Goal: Share content: Share content

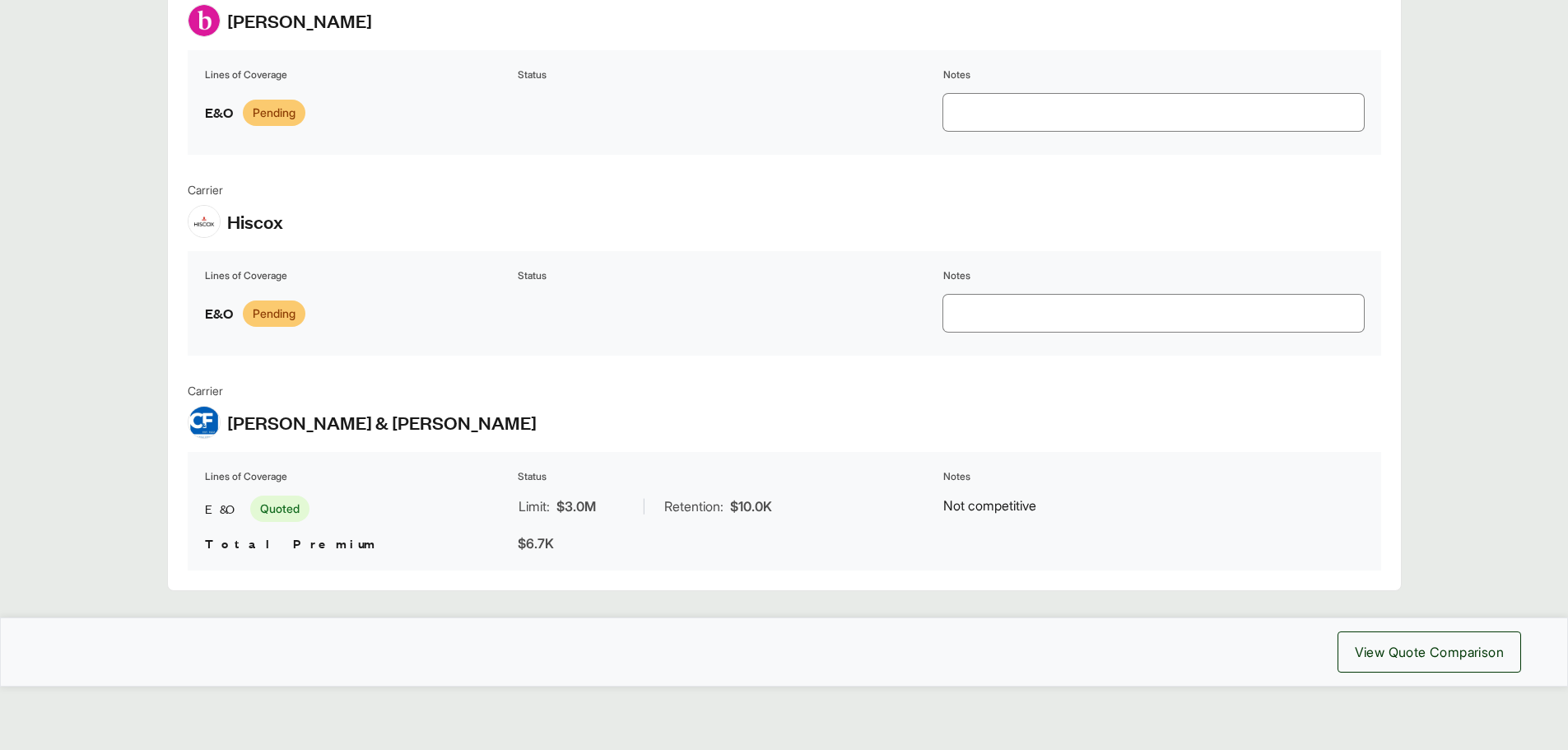
scroll to position [1970, 0]
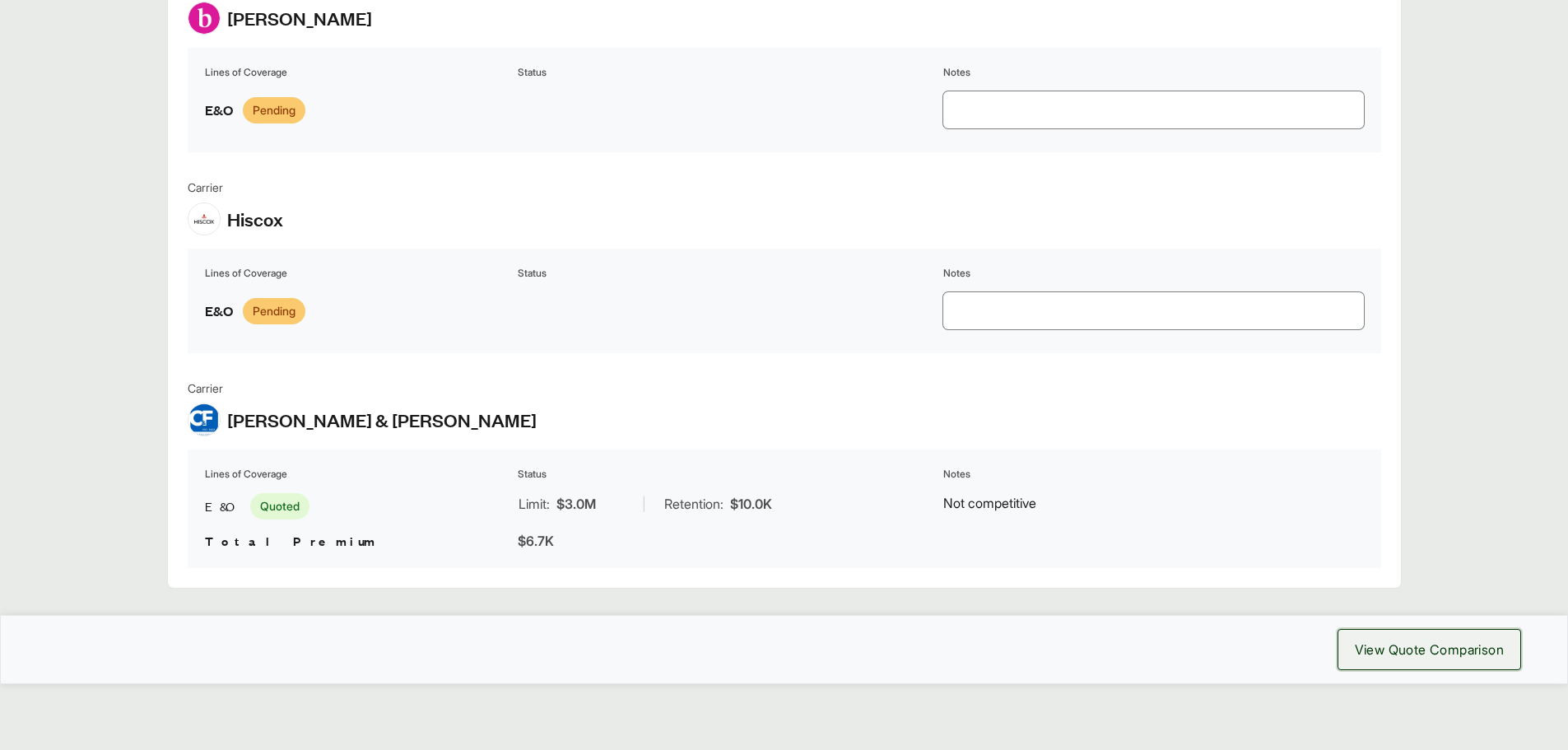
click at [1432, 642] on span "View Quote Comparison" at bounding box center [1429, 649] width 149 height 20
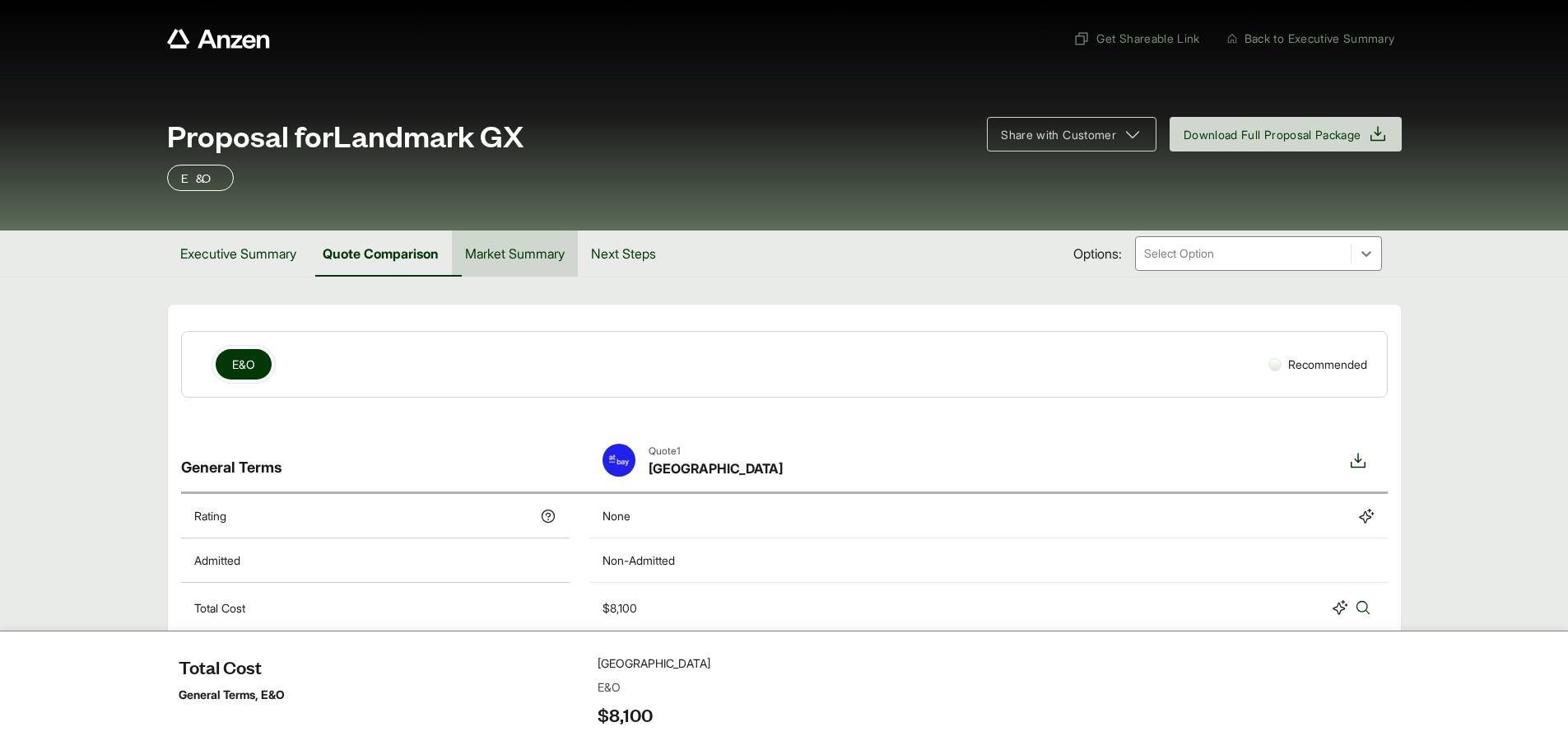
click at [572, 260] on button "Market Summary" at bounding box center [515, 253] width 126 height 46
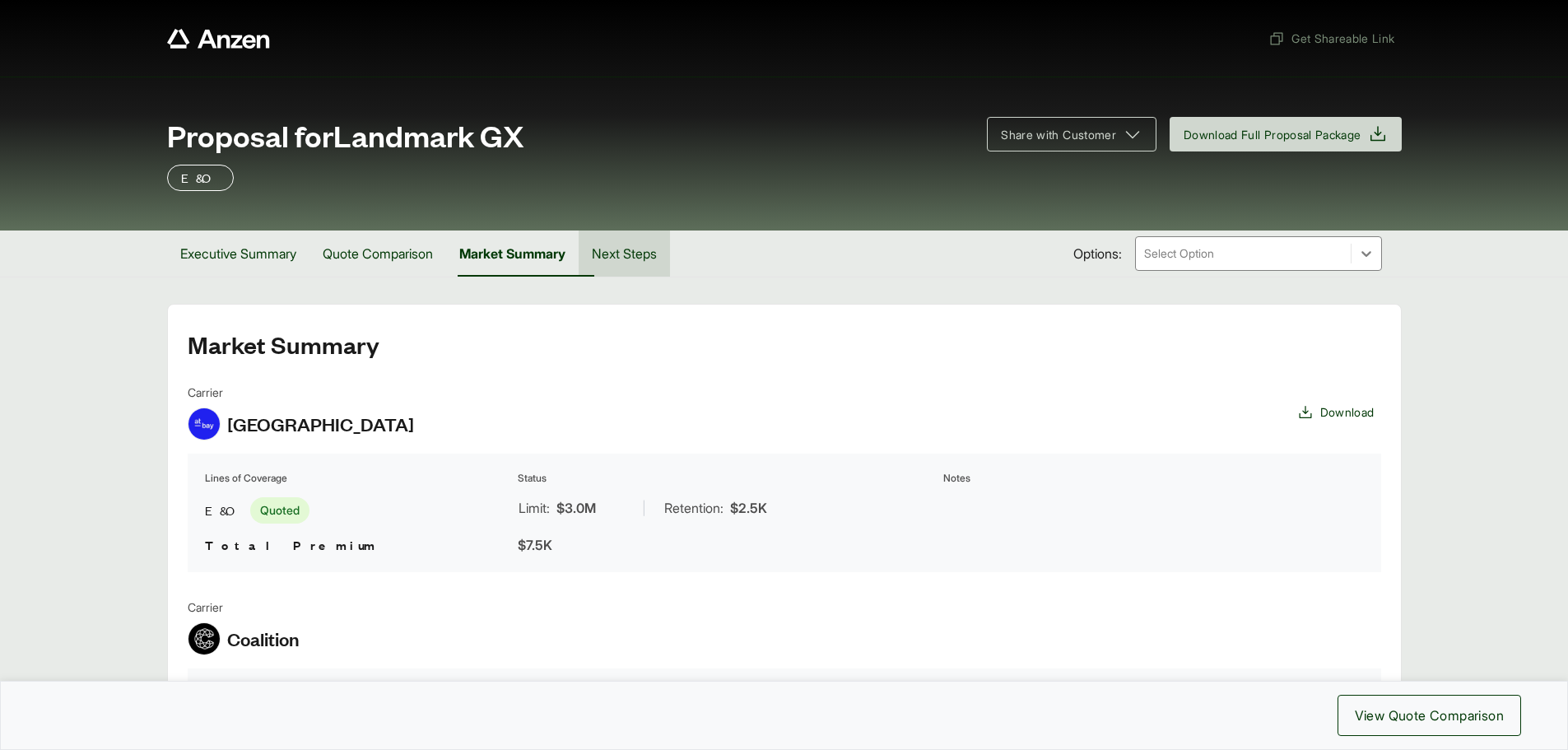
click at [641, 256] on button "Next Steps" at bounding box center [624, 253] width 92 height 46
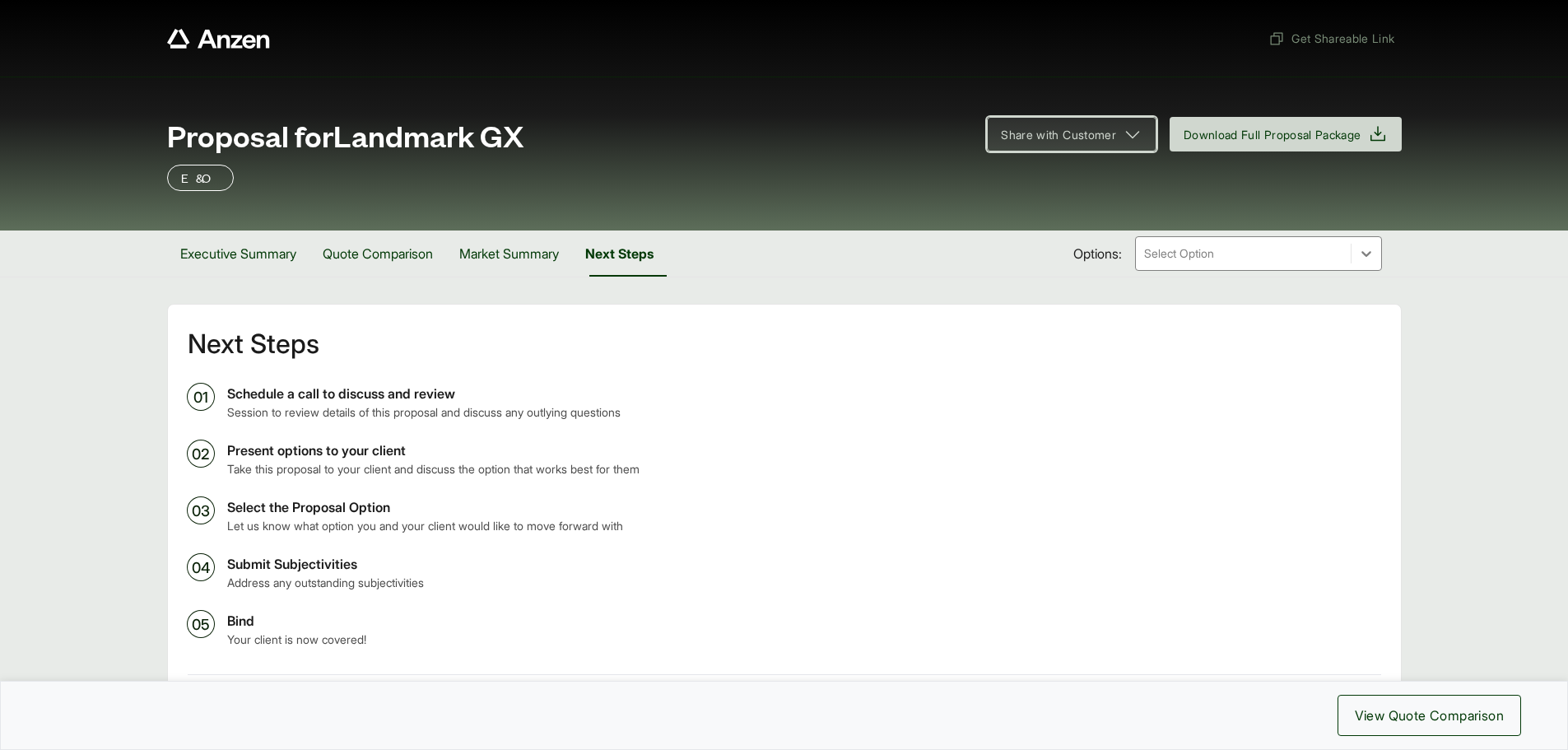
click at [1126, 137] on icon at bounding box center [1133, 134] width 14 height 8
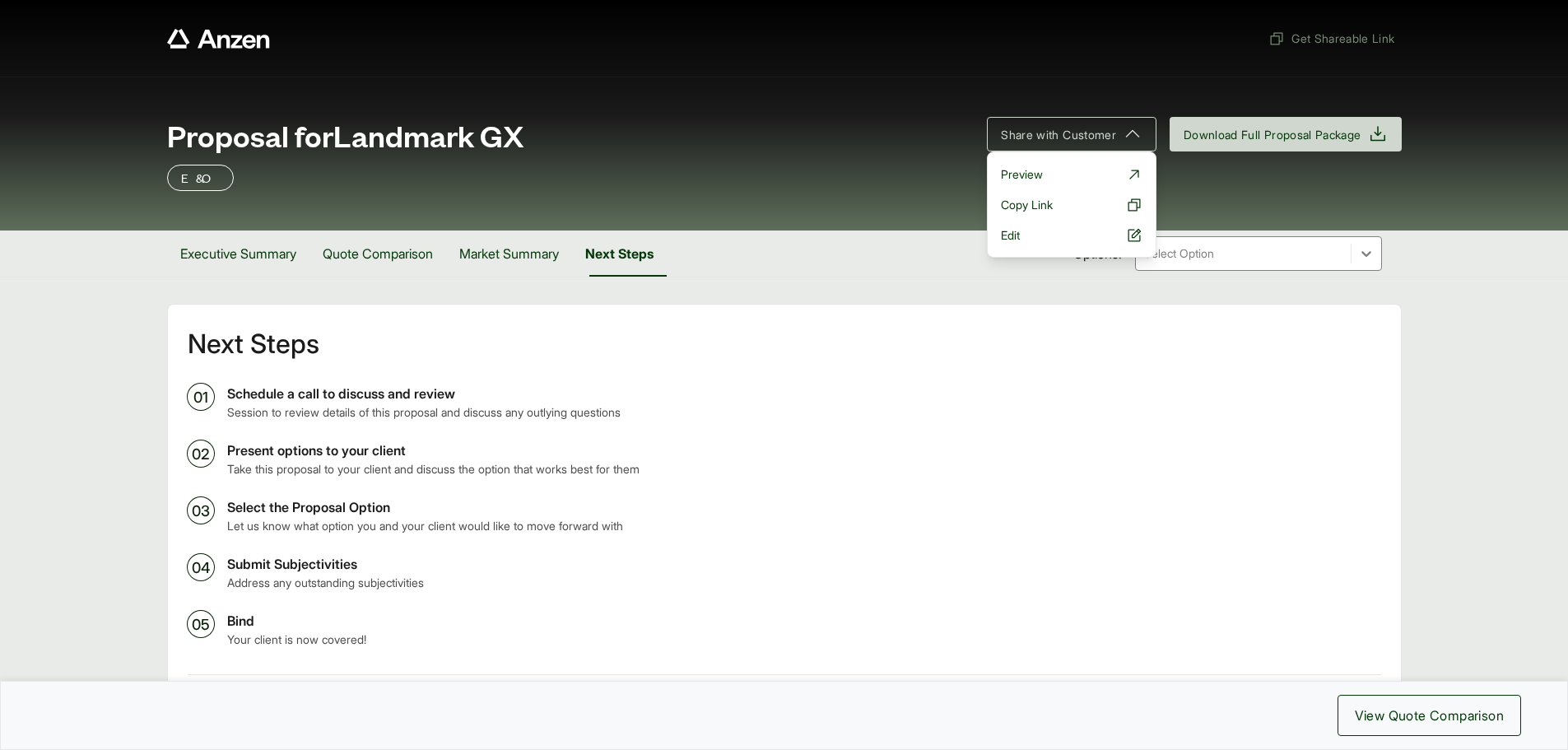
click at [1499, 304] on div "Get Shareable Link Proposal for Landmark GX Share with Customer Preview Copy Li…" at bounding box center [784, 457] width 1568 height 915
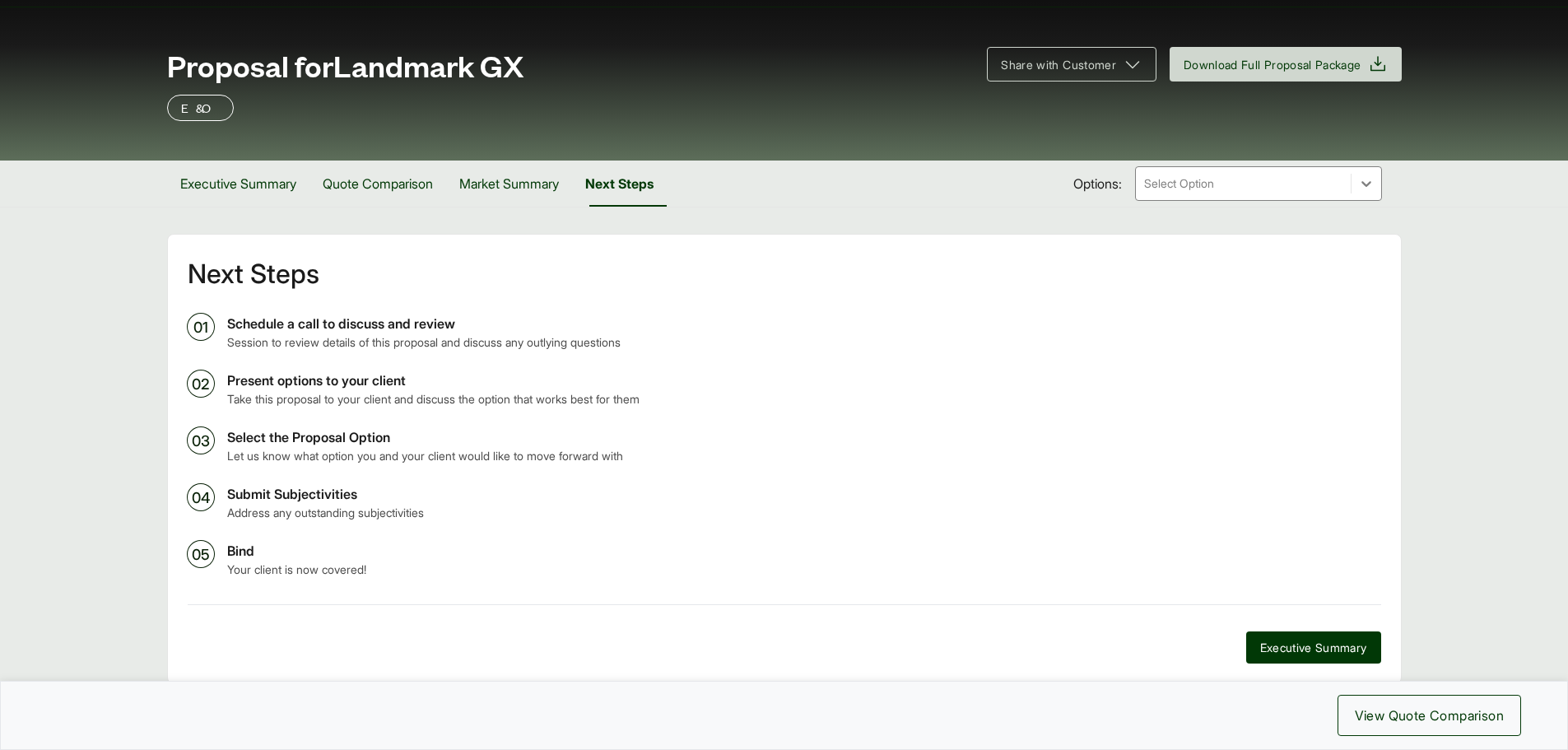
scroll to position [166, 0]
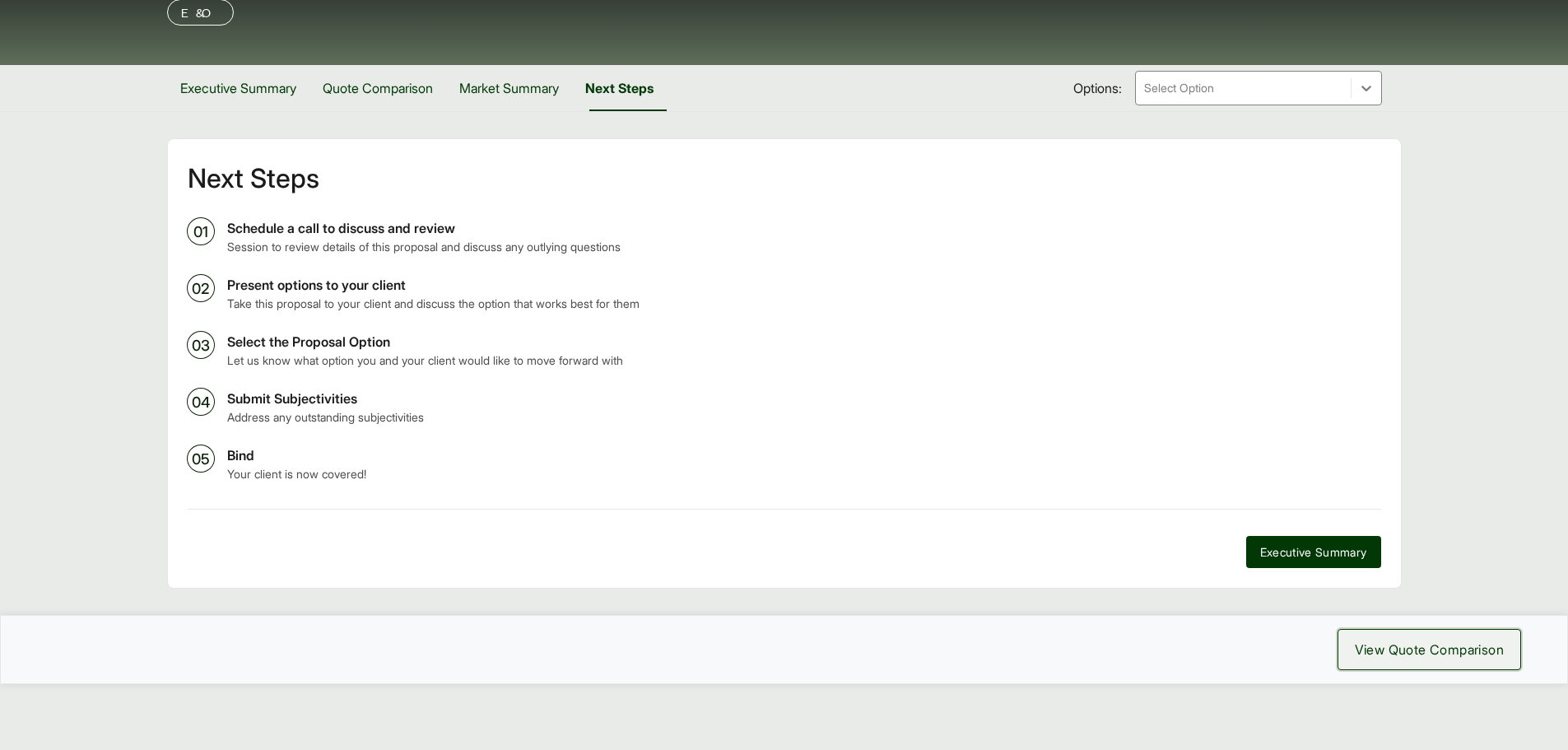
click at [1448, 645] on span "View Quote Comparison" at bounding box center [1429, 649] width 149 height 20
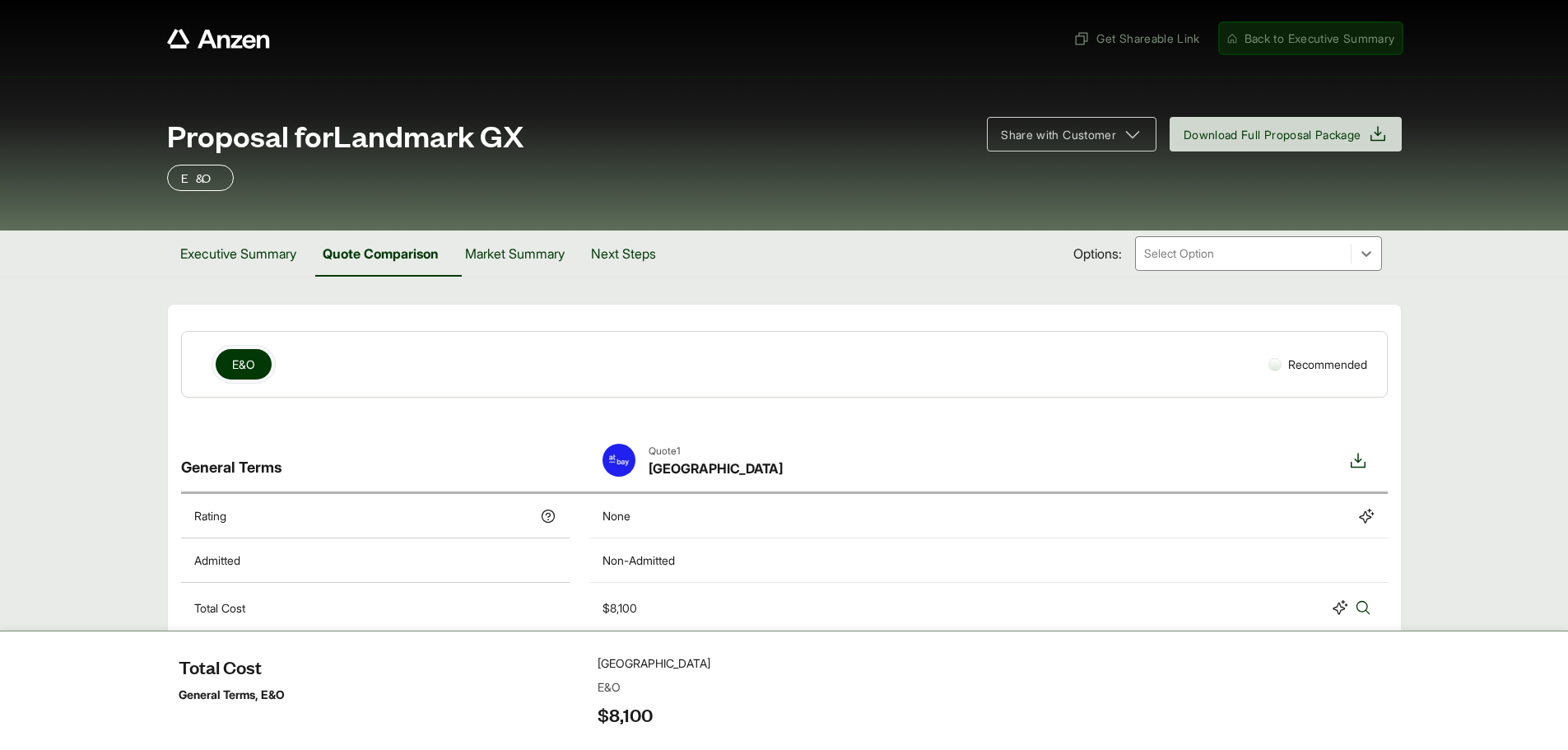
click at [1325, 37] on span "Back to Executive Summary" at bounding box center [1320, 38] width 151 height 17
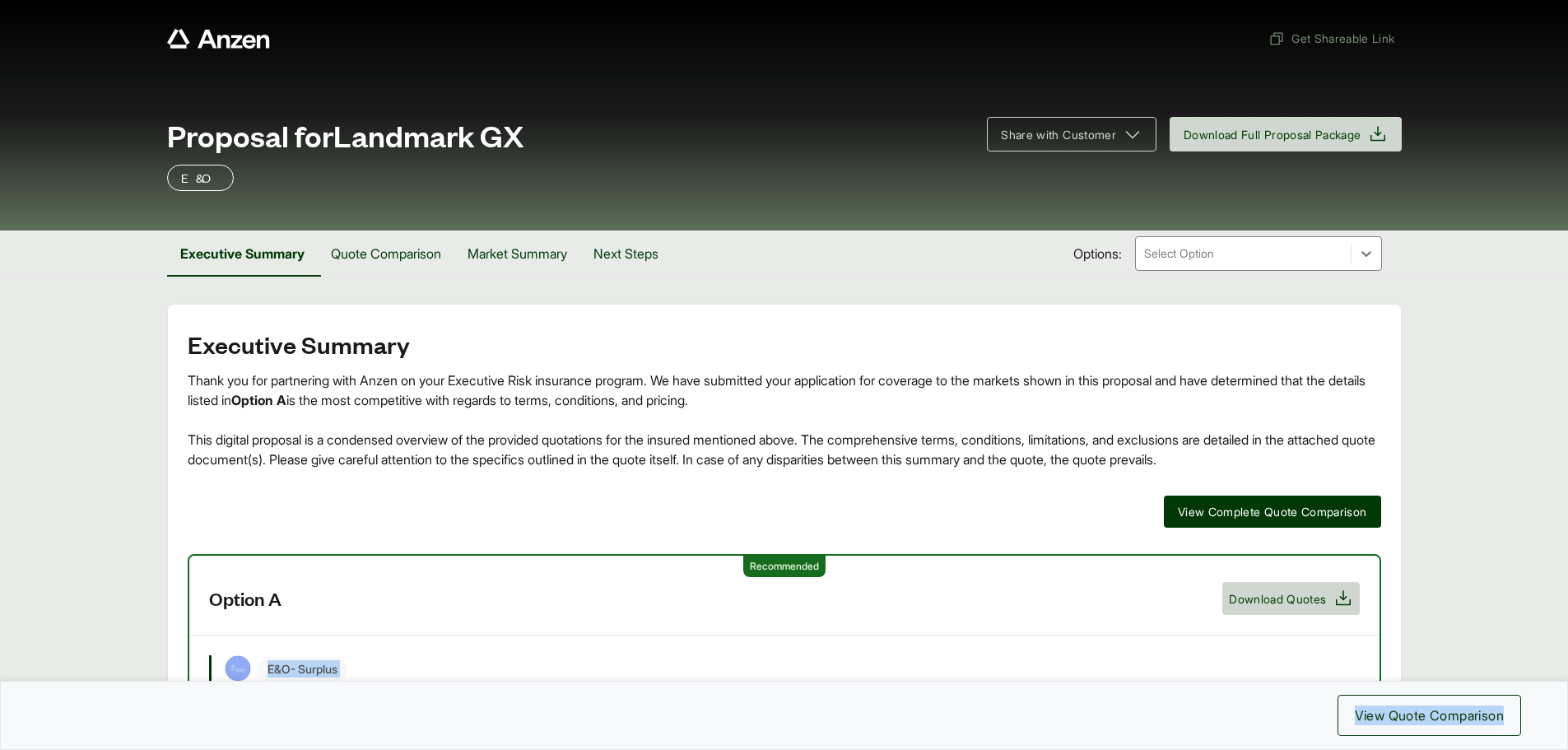
click at [1360, 40] on span "Get Shareable Link" at bounding box center [1332, 38] width 126 height 17
